Goal: Task Accomplishment & Management: Manage account settings

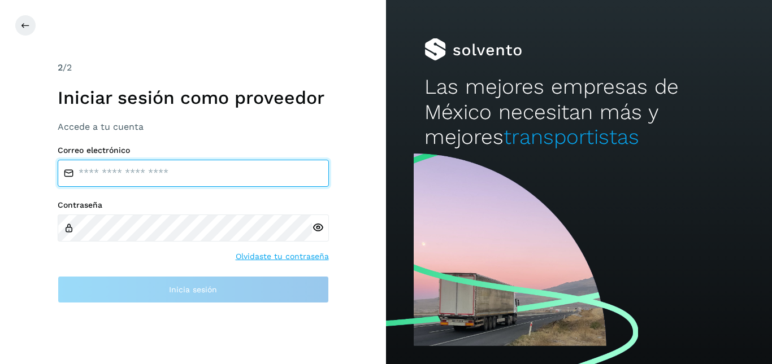
click at [196, 178] on input "email" at bounding box center [193, 173] width 271 height 27
type input "**********"
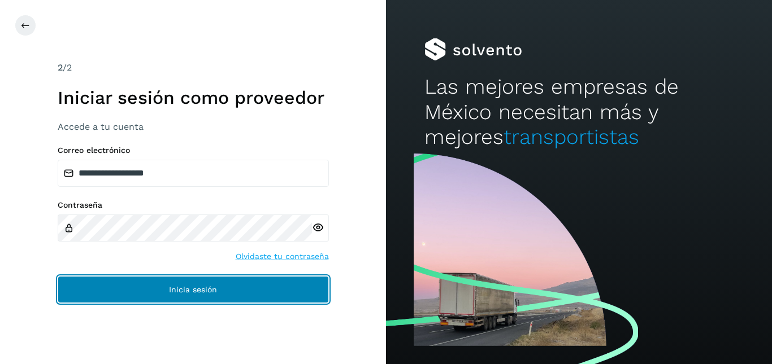
click at [166, 276] on button "Inicia sesión" at bounding box center [193, 289] width 271 height 27
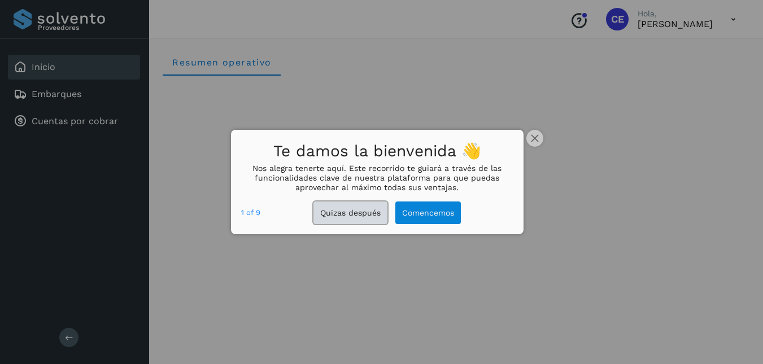
click at [347, 211] on button "Quizas después" at bounding box center [351, 213] width 74 height 23
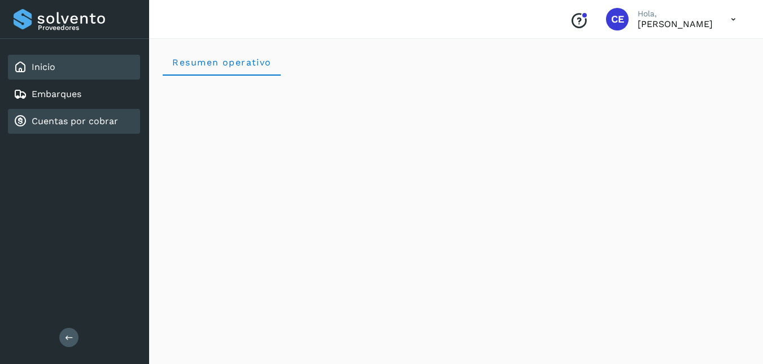
click at [70, 124] on link "Cuentas por cobrar" at bounding box center [75, 121] width 86 height 11
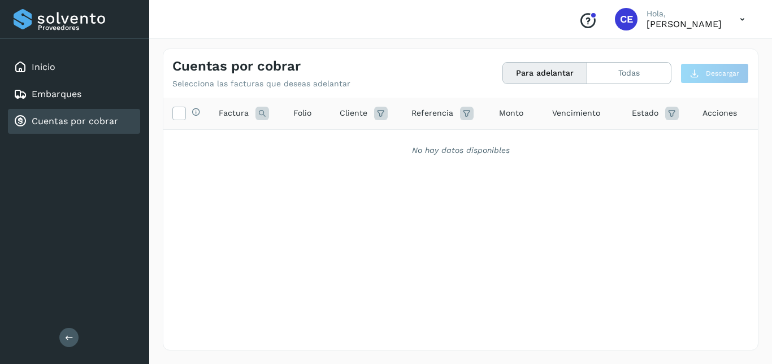
click at [93, 122] on link "Cuentas por cobrar" at bounding box center [75, 121] width 86 height 11
click at [529, 73] on button "Para adelantar" at bounding box center [545, 73] width 84 height 21
click at [624, 71] on button "Todas" at bounding box center [629, 73] width 84 height 21
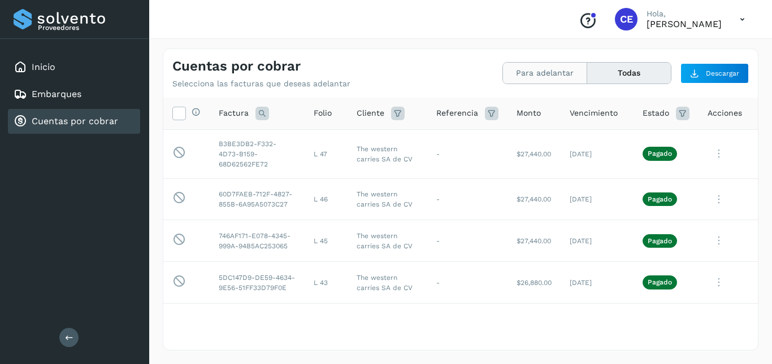
click at [532, 73] on button "Para adelantar" at bounding box center [545, 73] width 84 height 21
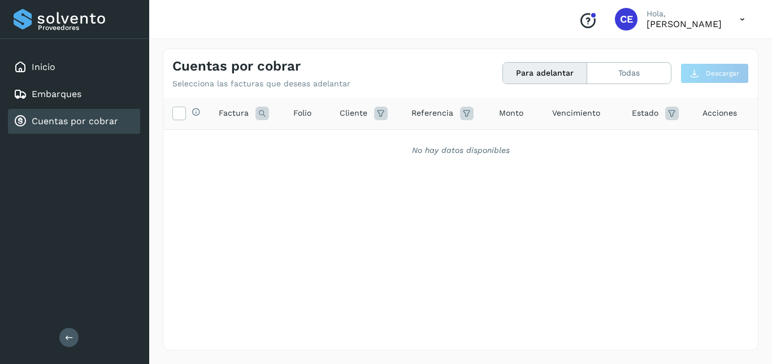
click at [94, 117] on link "Cuentas por cobrar" at bounding box center [75, 121] width 86 height 11
click at [619, 70] on button "Todas" at bounding box center [629, 73] width 84 height 21
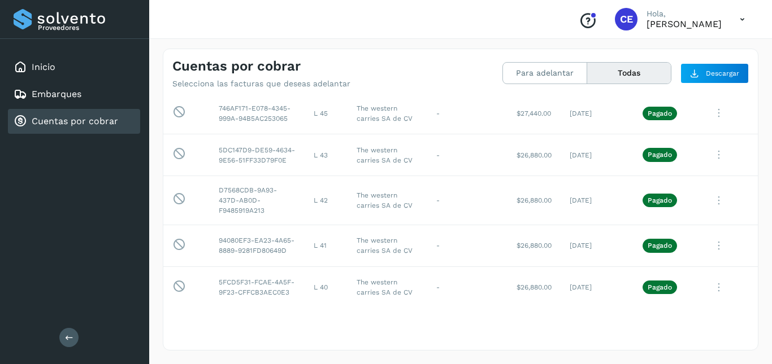
scroll to position [170, 0]
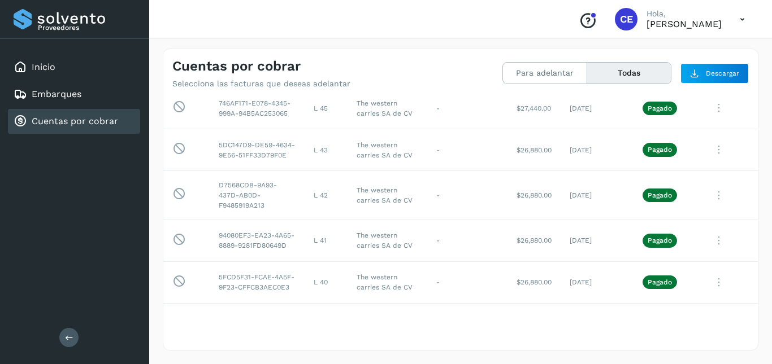
drag, startPoint x: 771, startPoint y: 185, endPoint x: 771, endPoint y: 105, distance: 80.2
click at [771, 105] on div "Cuentas por cobrar Selecciona las facturas que deseas adelantar Para adelantar …" at bounding box center [460, 199] width 623 height 329
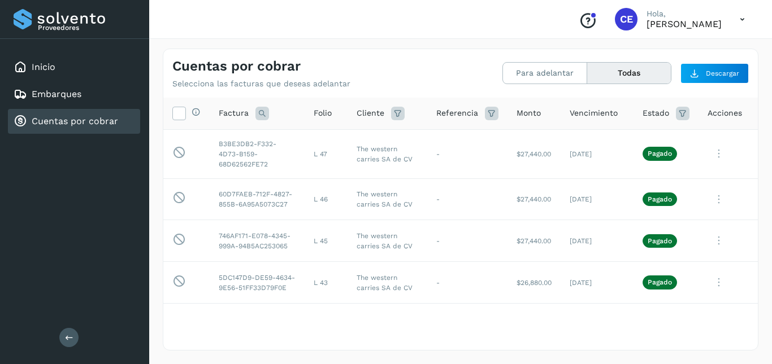
scroll to position [5, 0]
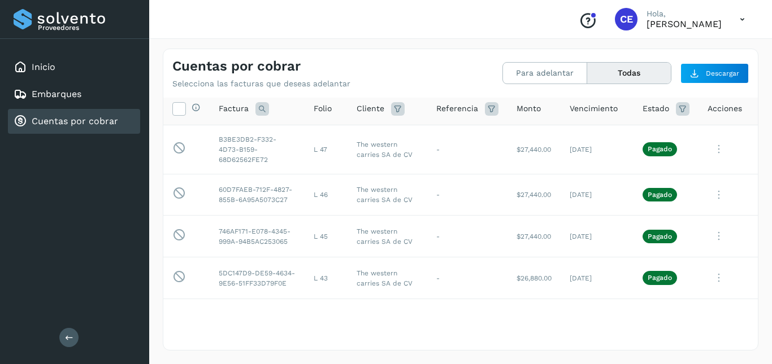
drag, startPoint x: 771, startPoint y: 133, endPoint x: 771, endPoint y: 140, distance: 6.2
click at [771, 140] on div "Cuentas por cobrar Selecciona las facturas que deseas adelantar Para adelantar …" at bounding box center [460, 199] width 623 height 329
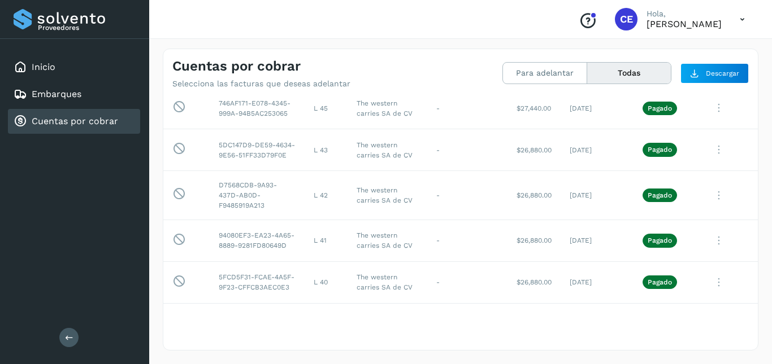
scroll to position [170, 0]
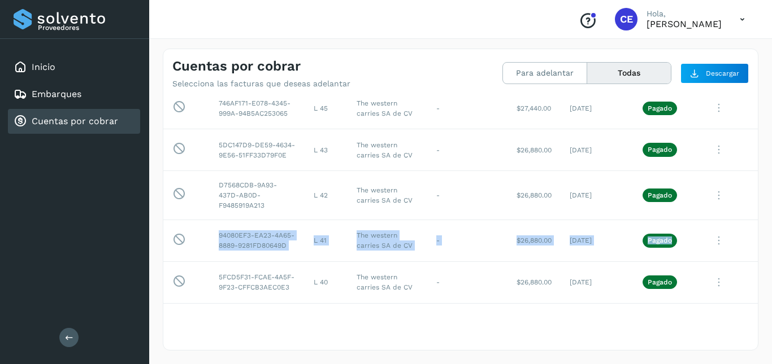
drag, startPoint x: 746, startPoint y: 223, endPoint x: 758, endPoint y: 146, distance: 77.2
click at [753, 184] on div "Selecciona todas las facturas disponibles para adelanto Factura Folio Cliente R…" at bounding box center [460, 201] width 594 height 206
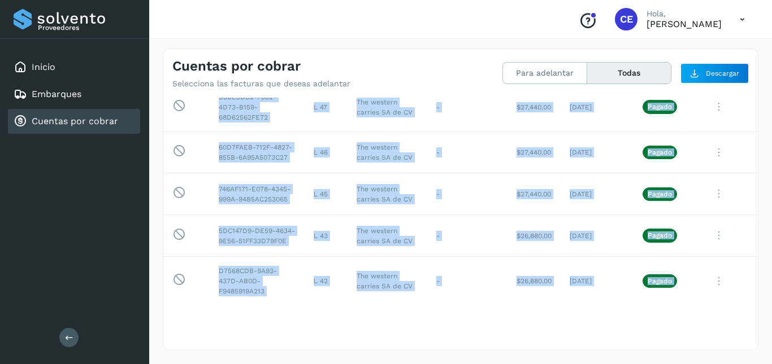
scroll to position [0, 0]
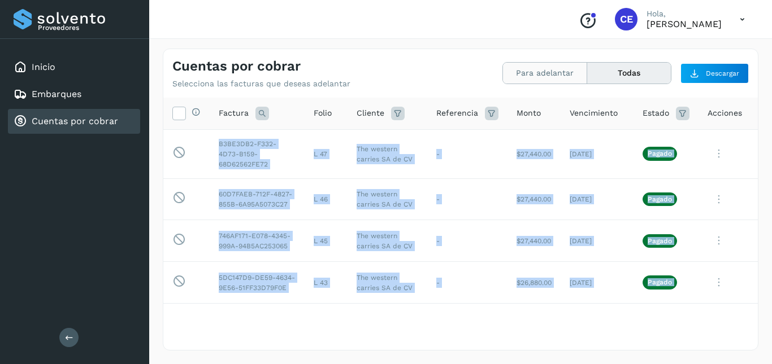
click at [545, 72] on button "Para adelantar" at bounding box center [545, 73] width 84 height 21
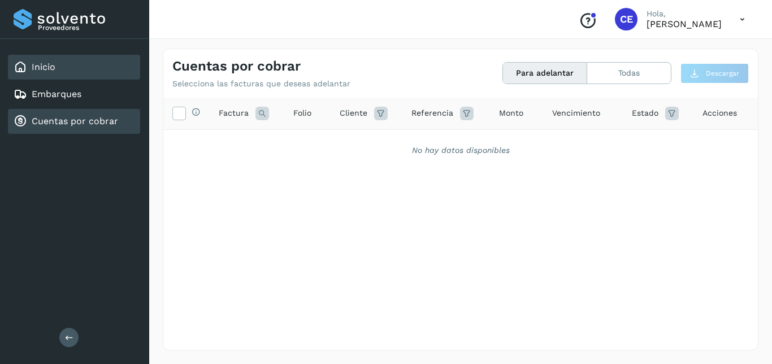
click at [38, 65] on link "Inicio" at bounding box center [44, 67] width 24 height 11
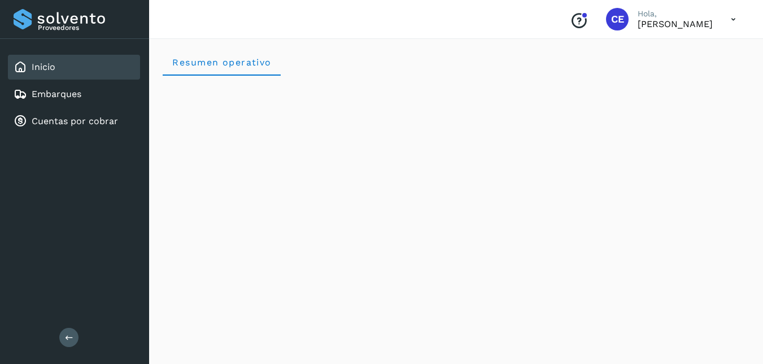
click at [731, 22] on icon at bounding box center [733, 19] width 23 height 23
click at [648, 55] on div "Cerrar sesión" at bounding box center [677, 50] width 134 height 21
